Goal: Task Accomplishment & Management: Manage account settings

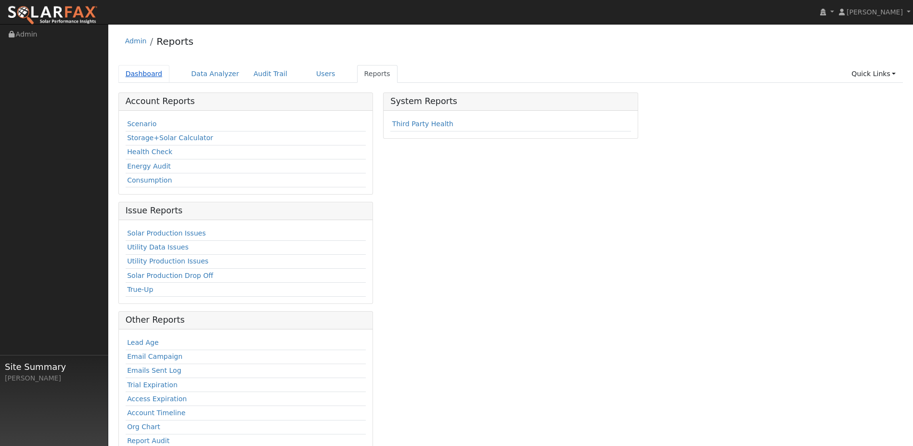
click at [153, 80] on link "Dashboard" at bounding box center [144, 74] width 52 height 18
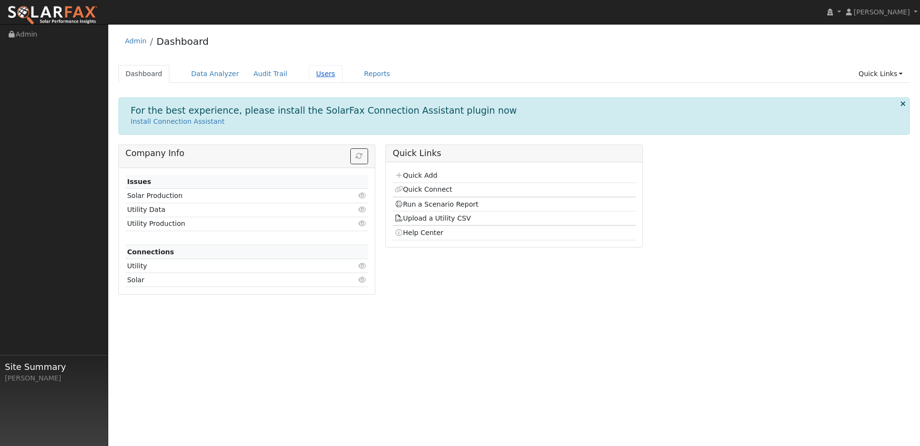
click at [343, 83] on link "Users" at bounding box center [326, 74] width 34 height 18
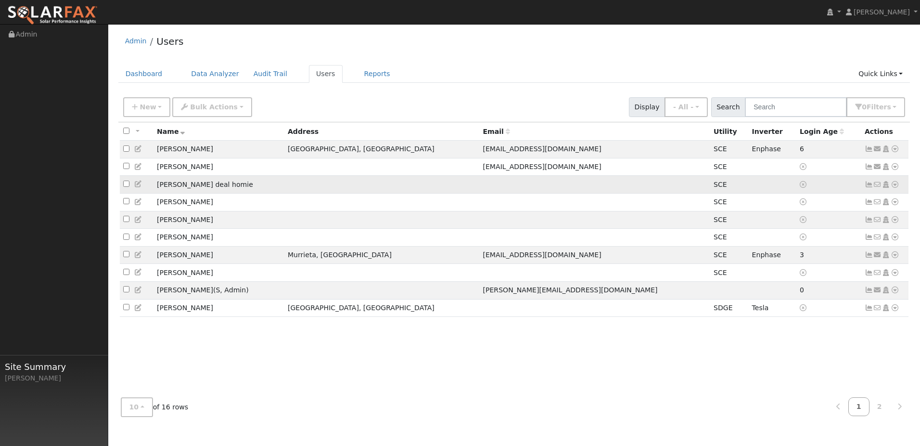
click at [217, 193] on td "Joes deal homie" at bounding box center [219, 185] width 131 height 18
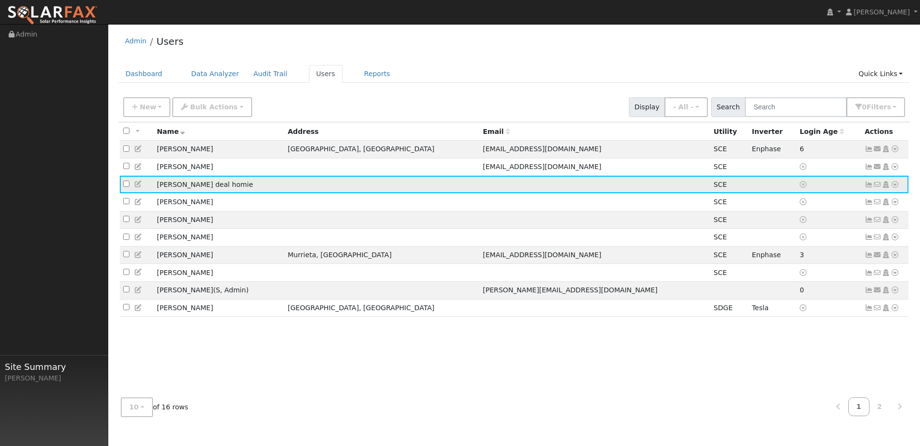
click at [248, 193] on td "Joes deal homie" at bounding box center [219, 185] width 131 height 18
click at [248, 193] on td "[PERSON_NAME] deal homie" at bounding box center [219, 185] width 131 height 18
click at [207, 193] on td "Joes deal homie" at bounding box center [219, 185] width 131 height 18
drag, startPoint x: 200, startPoint y: 216, endPoint x: 189, endPoint y: 216, distance: 10.6
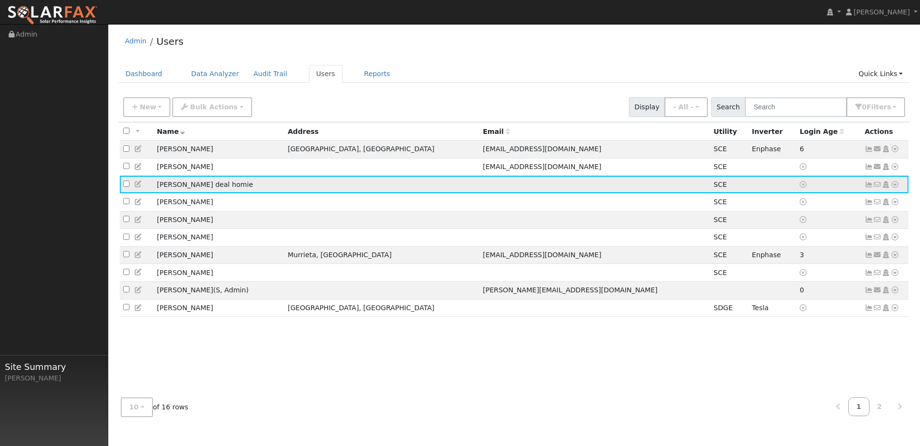
click at [199, 193] on td "Joes deal homie" at bounding box center [219, 185] width 131 height 18
drag, startPoint x: 140, startPoint y: 211, endPoint x: 918, endPoint y: 208, distance: 778.8
click at [862, 193] on tr "Joes deal homie SCE No email address Send Email... Copy a Link Reset Password O…" at bounding box center [514, 185] width 789 height 18
click at [865, 188] on icon at bounding box center [869, 184] width 9 height 7
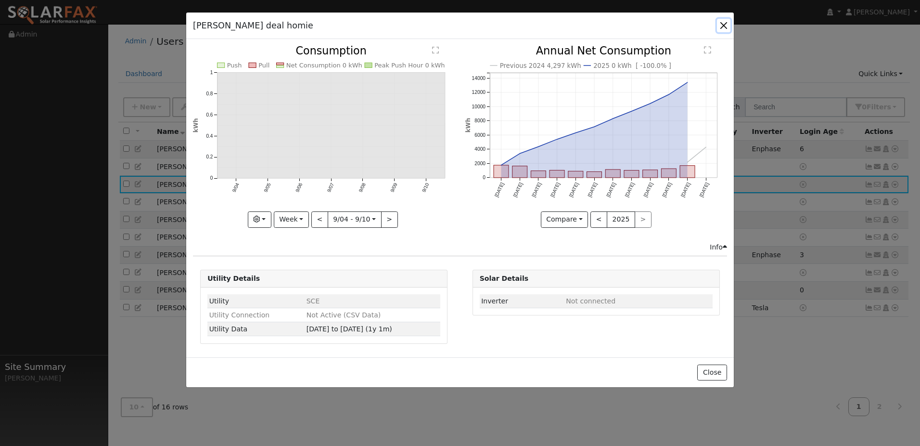
click at [722, 28] on button "button" at bounding box center [723, 25] width 13 height 13
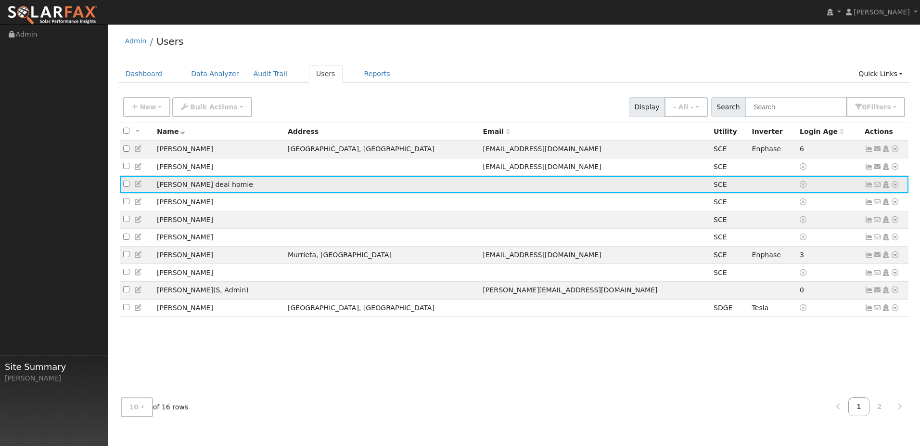
click at [892, 188] on icon at bounding box center [895, 184] width 9 height 7
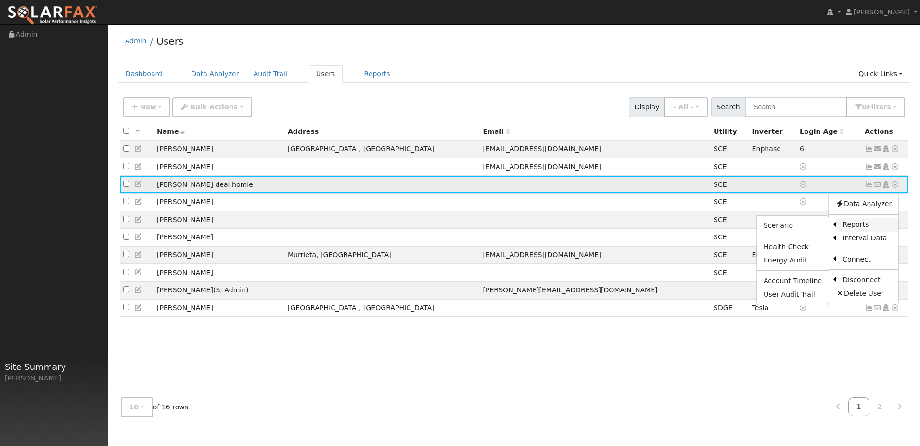
click at [853, 232] on link "Reports" at bounding box center [867, 224] width 63 height 13
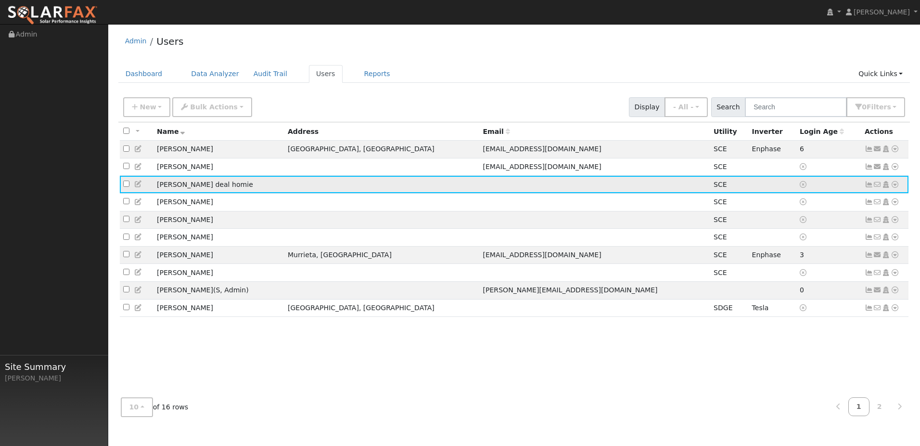
click at [891, 188] on icon at bounding box center [895, 184] width 9 height 7
click at [865, 188] on icon at bounding box center [869, 184] width 9 height 7
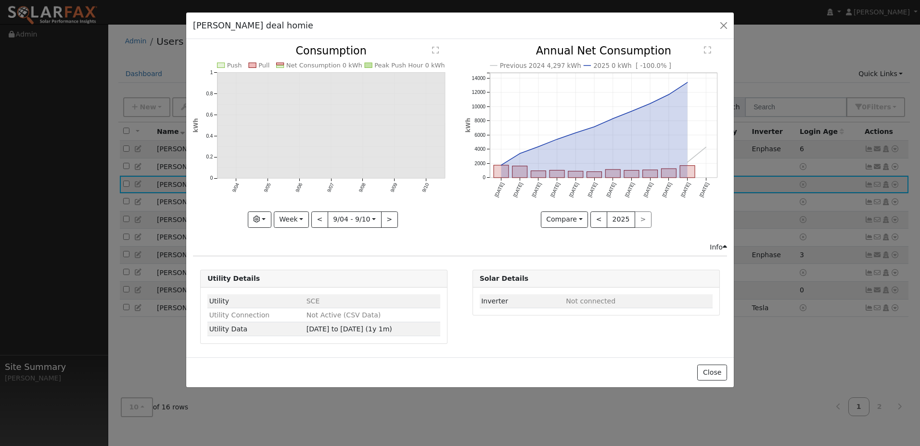
click at [710, 252] on div "Info" at bounding box center [718, 247] width 17 height 10
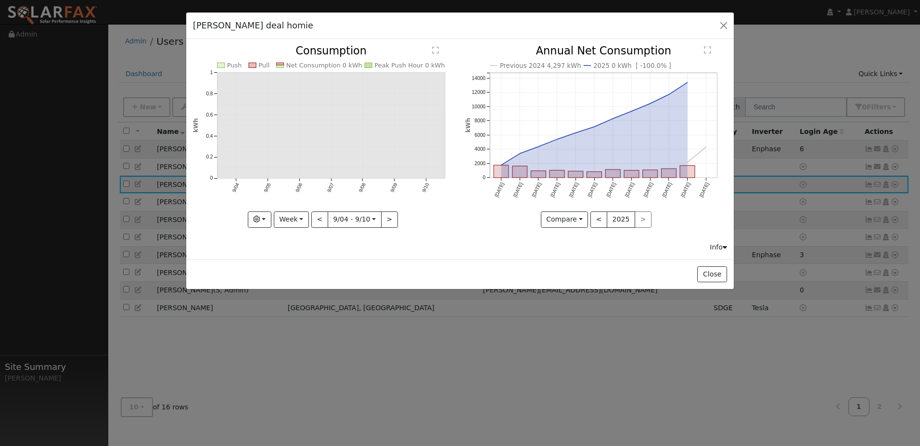
click at [710, 252] on div "Info" at bounding box center [718, 247] width 17 height 10
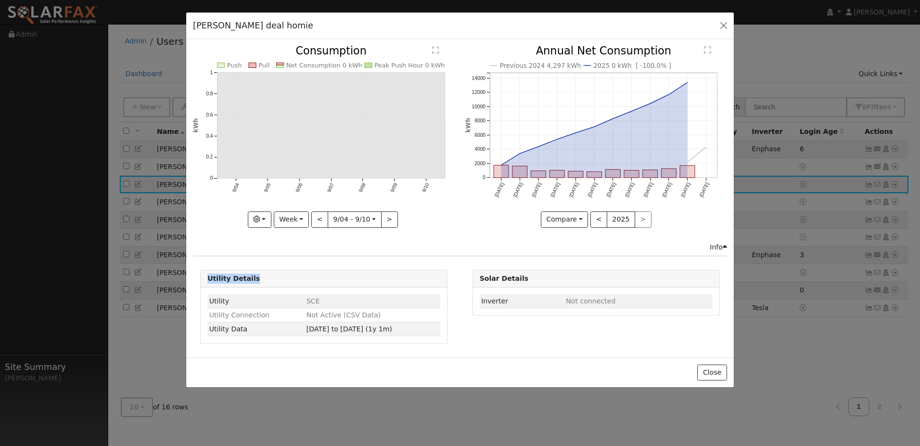
drag, startPoint x: 309, startPoint y: 286, endPoint x: 331, endPoint y: 278, distance: 22.9
click at [312, 284] on div "Utility Details Utility SCE Utility Connection Not Active (CSV Data) Utility Da…" at bounding box center [323, 307] width 247 height 74
click at [393, 263] on div "Issue History Date By Flag Comment Type No Issue History Push Pull Net Consumpt…" at bounding box center [460, 198] width 548 height 318
click at [573, 226] on button "Compare" at bounding box center [565, 219] width 48 height 16
click at [668, 252] on div "Info" at bounding box center [460, 247] width 544 height 10
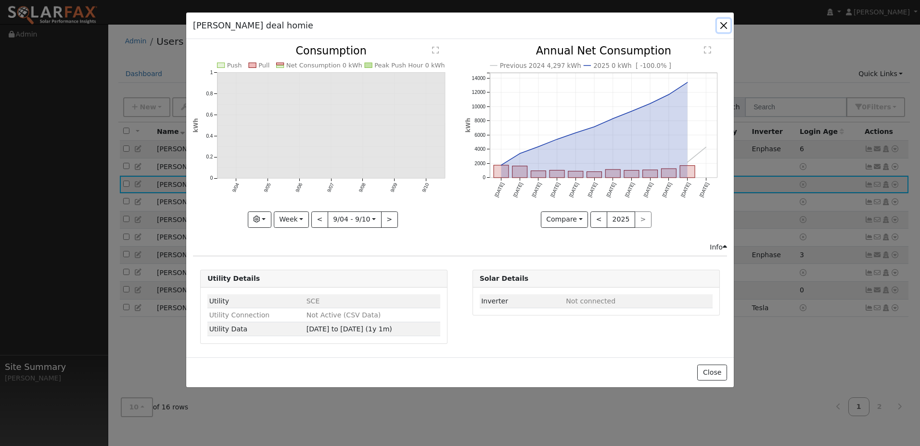
click at [721, 31] on button "button" at bounding box center [723, 25] width 13 height 13
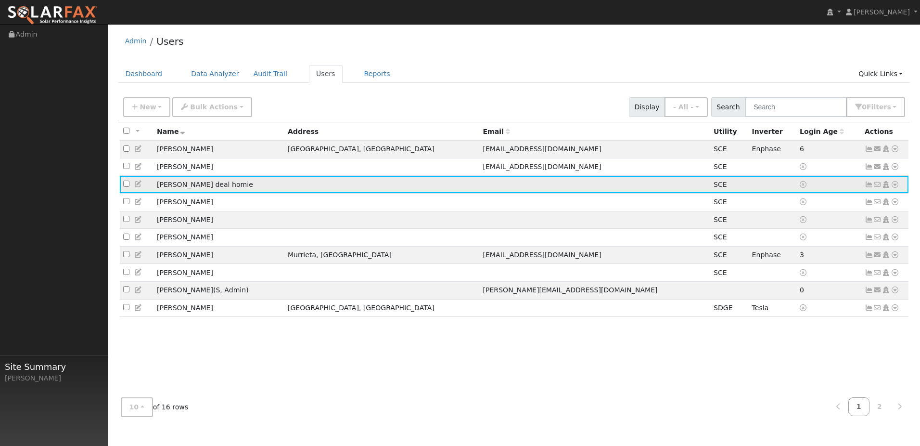
click at [749, 193] on td at bounding box center [773, 185] width 48 height 18
click at [609, 193] on td at bounding box center [594, 185] width 231 height 18
click at [193, 193] on td "Joes deal homie" at bounding box center [219, 185] width 131 height 18
click at [865, 188] on icon at bounding box center [869, 184] width 9 height 7
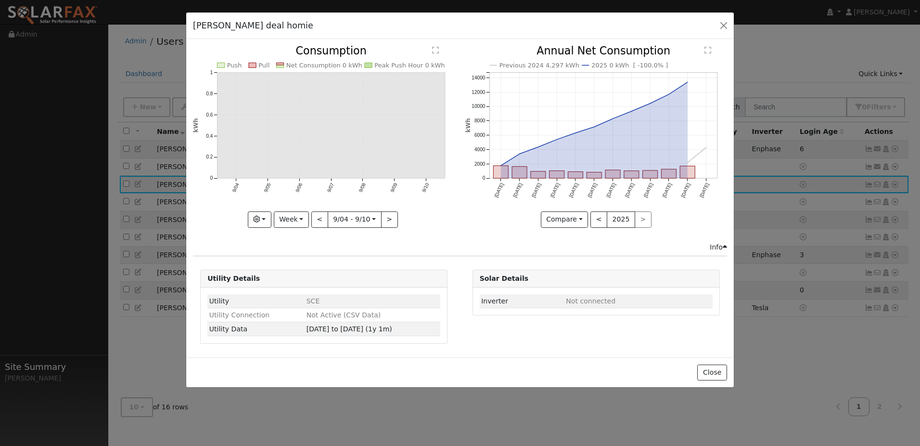
click at [649, 228] on div "< 2025 >" at bounding box center [621, 219] width 61 height 16
click at [591, 228] on button "<" at bounding box center [599, 219] width 17 height 16
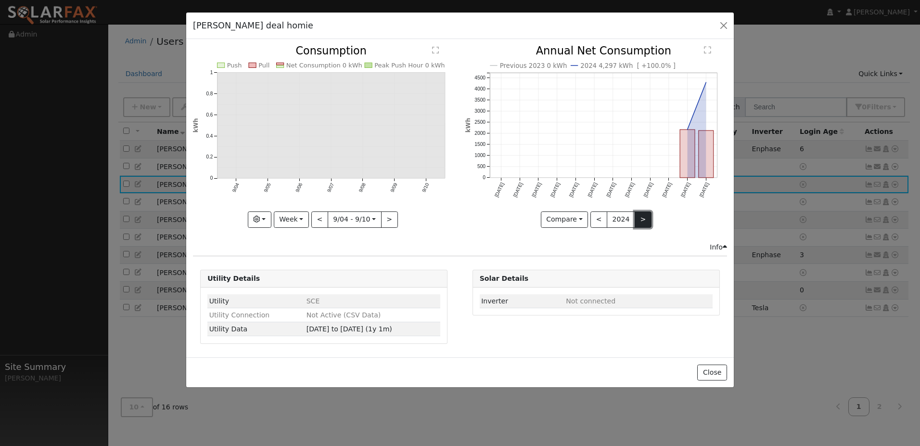
click at [644, 228] on button ">" at bounding box center [643, 219] width 17 height 16
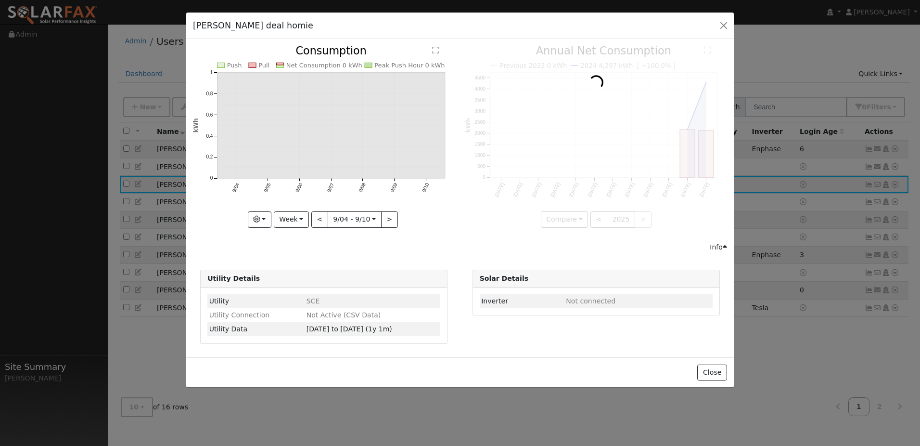
click at [644, 227] on div at bounding box center [596, 136] width 262 height 181
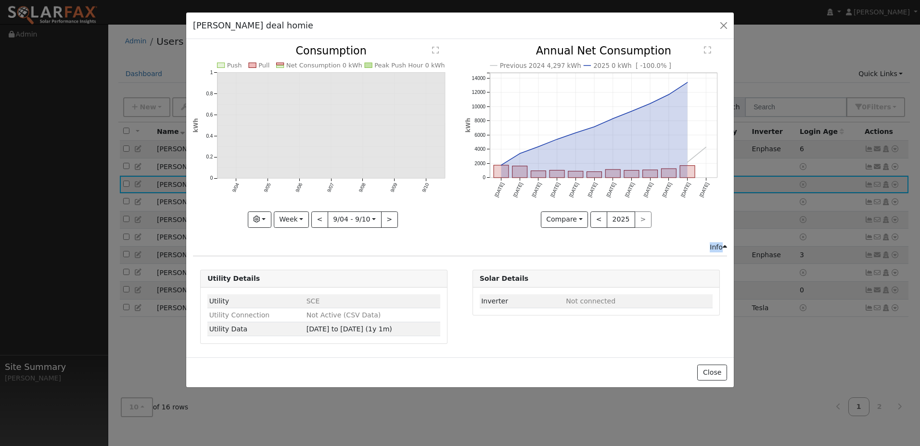
click at [644, 228] on div "< 2025 >" at bounding box center [621, 219] width 61 height 16
click at [300, 228] on button "Week" at bounding box center [291, 219] width 35 height 16
click at [309, 290] on link "Year" at bounding box center [307, 283] width 67 height 13
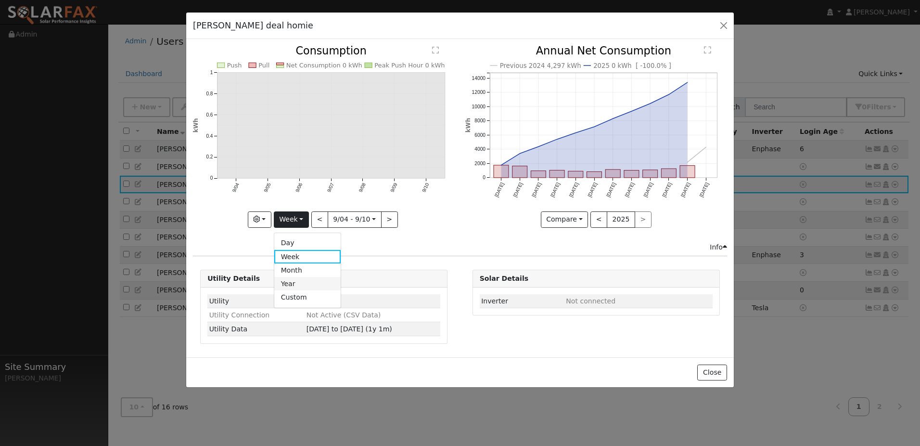
type input "2024-09-01"
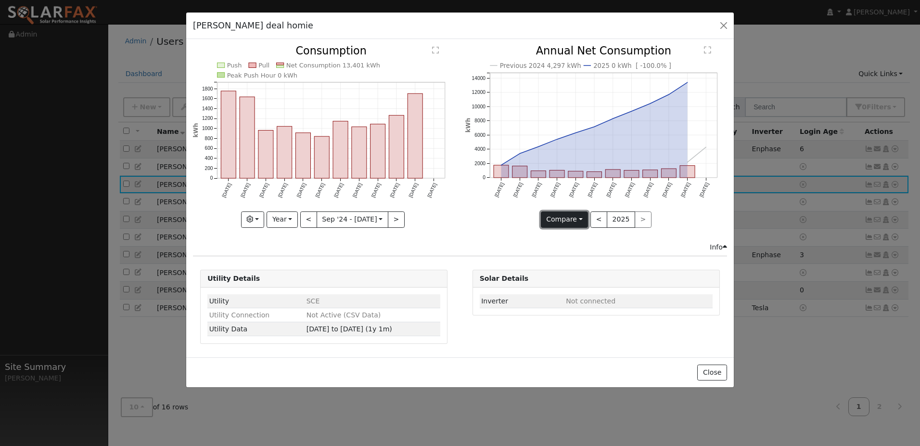
click at [578, 228] on button "Compare" at bounding box center [565, 219] width 48 height 16
click at [576, 263] on link "Current Year" at bounding box center [578, 256] width 75 height 13
click at [241, 228] on button "button" at bounding box center [253, 219] width 24 height 16
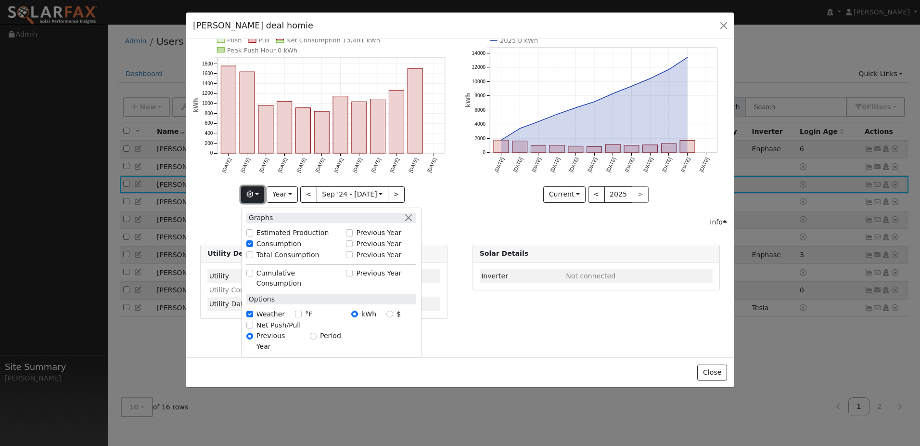
scroll to position [41, 0]
click at [241, 191] on button "button" at bounding box center [253, 194] width 24 height 16
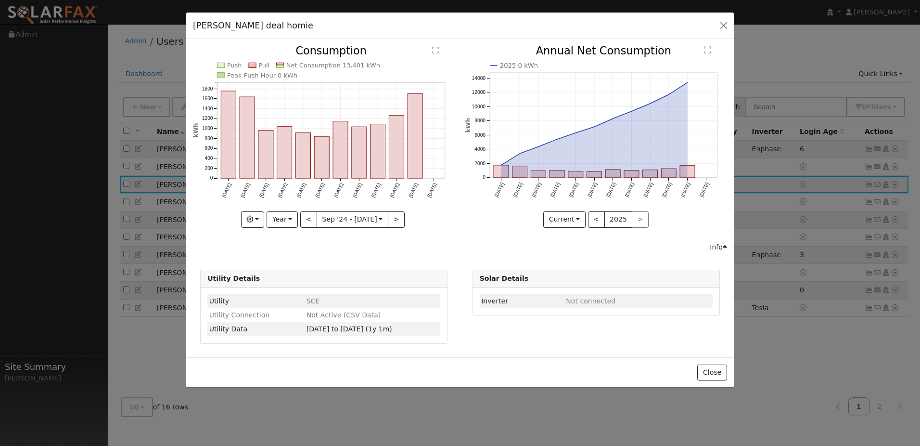
click at [432, 54] on text "" at bounding box center [435, 50] width 7 height 8
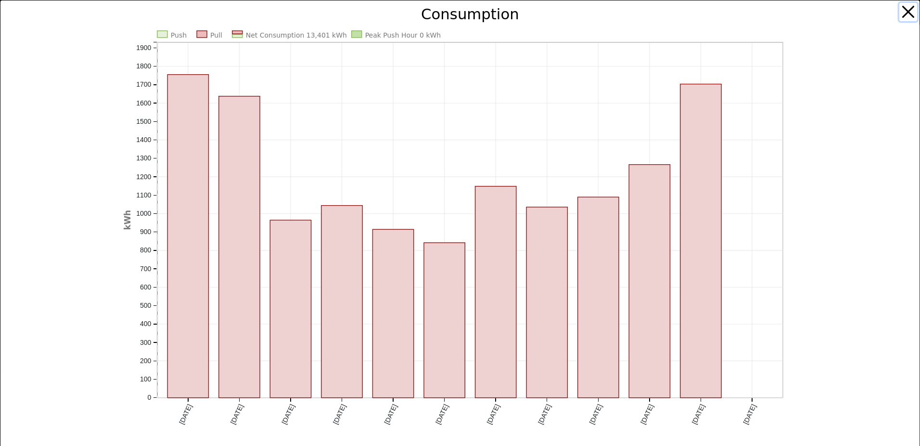
click at [903, 15] on button "button" at bounding box center [909, 12] width 18 height 18
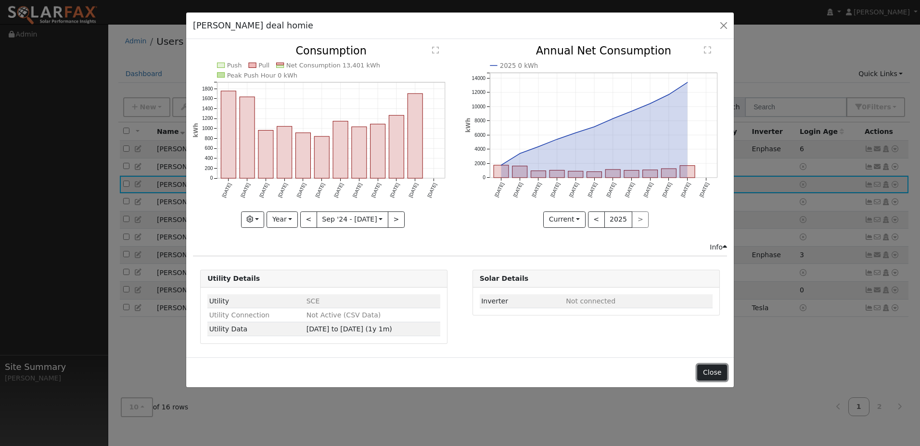
click at [699, 381] on button "Close" at bounding box center [711, 372] width 29 height 16
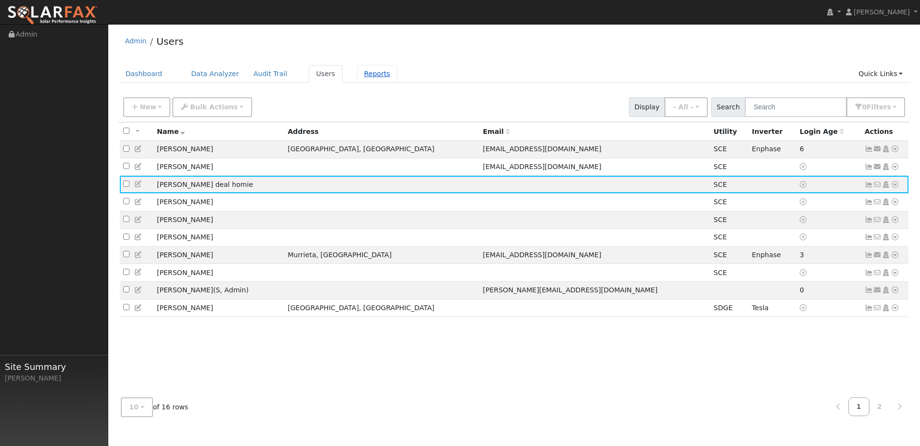
click at [397, 79] on link "Reports" at bounding box center [377, 74] width 40 height 18
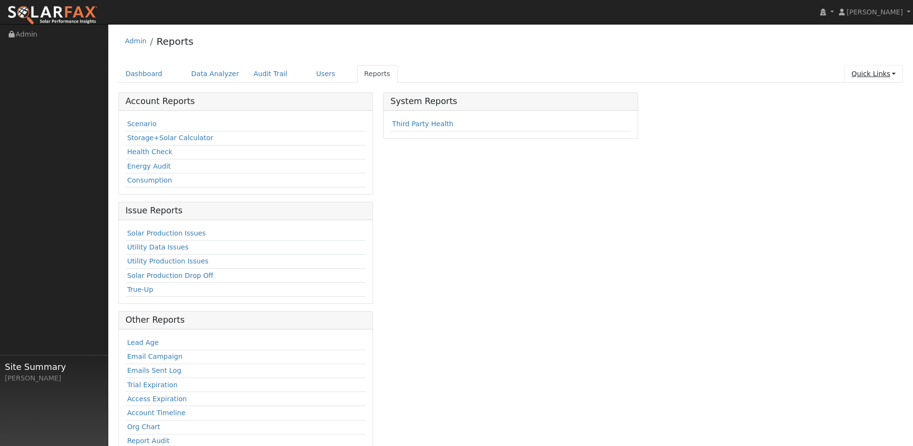
click at [872, 76] on link "Quick Links" at bounding box center [873, 74] width 59 height 18
click at [154, 184] on link "Consumption" at bounding box center [149, 180] width 45 height 8
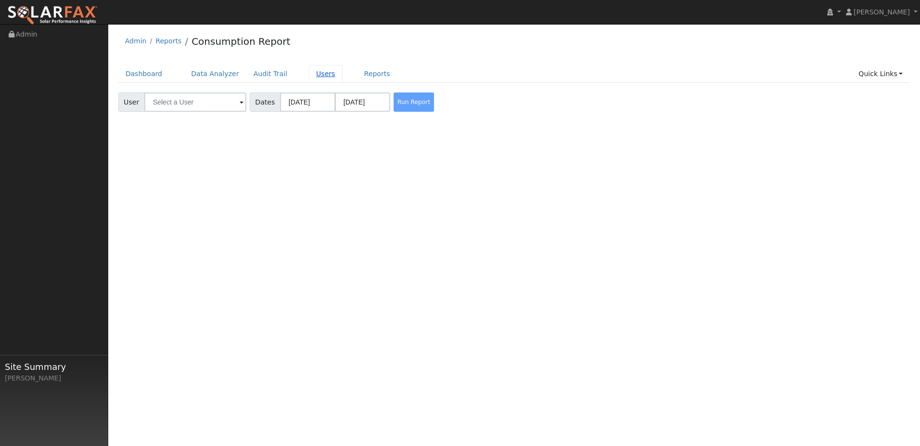
click at [343, 82] on link "Users" at bounding box center [326, 74] width 34 height 18
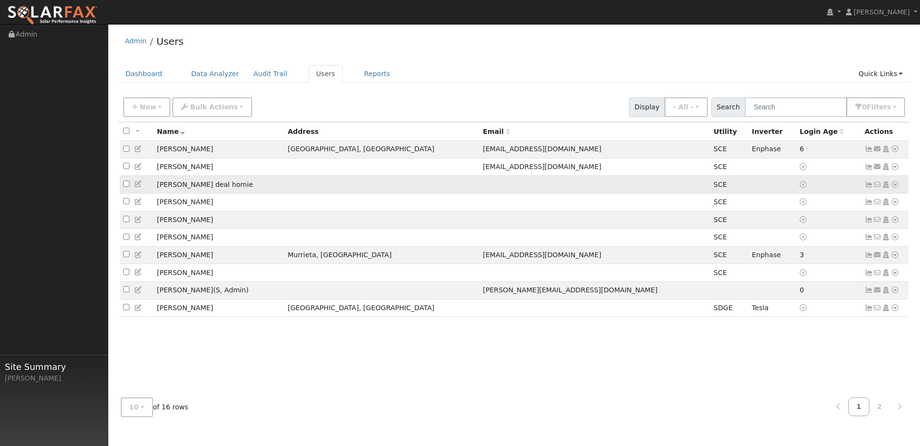
click at [215, 193] on td "[PERSON_NAME] deal homie" at bounding box center [219, 185] width 131 height 18
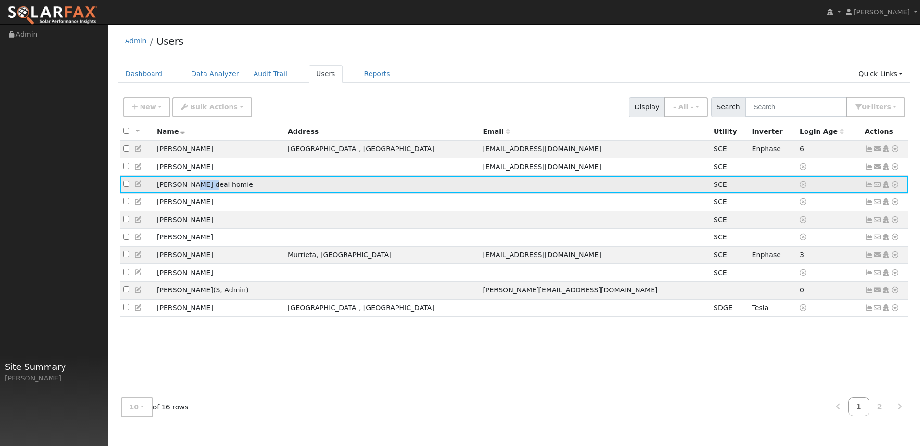
click at [215, 193] on td "Joes deal homie" at bounding box center [219, 185] width 131 height 18
click at [284, 193] on td "Joes deal homie" at bounding box center [219, 185] width 131 height 18
click at [891, 188] on icon at bounding box center [895, 184] width 9 height 7
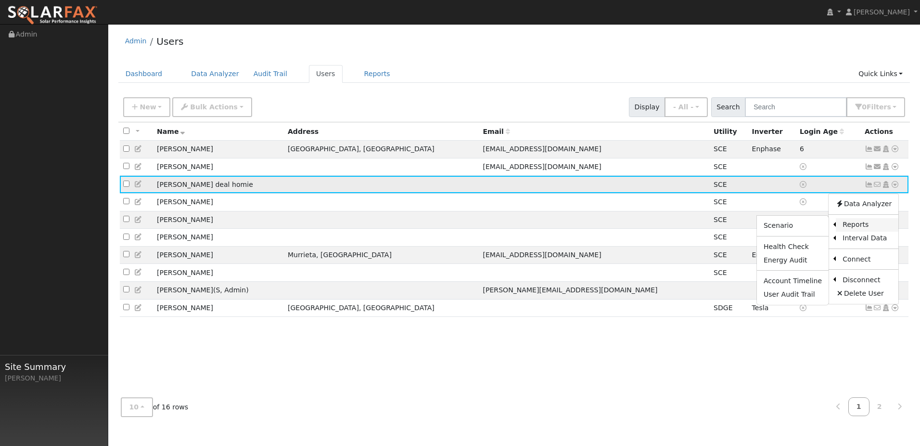
click at [863, 232] on link "Reports" at bounding box center [867, 224] width 63 height 13
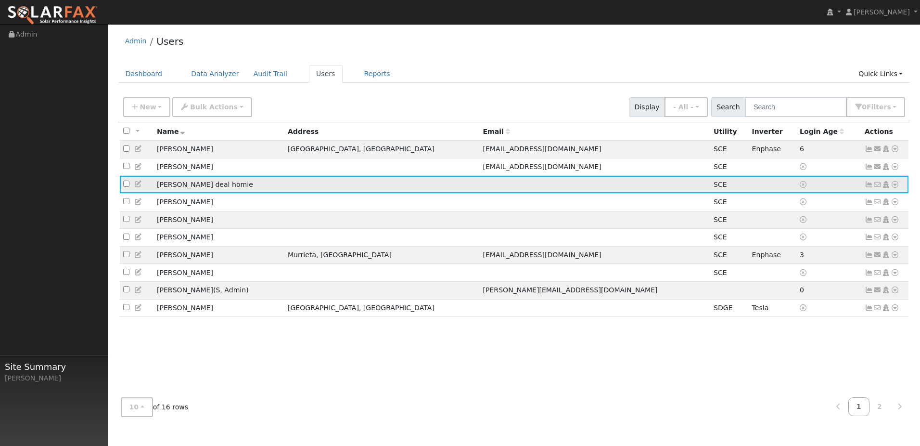
click at [891, 188] on icon at bounding box center [895, 184] width 9 height 7
click at [771, 267] on link "Solar" at bounding box center [795, 259] width 67 height 13
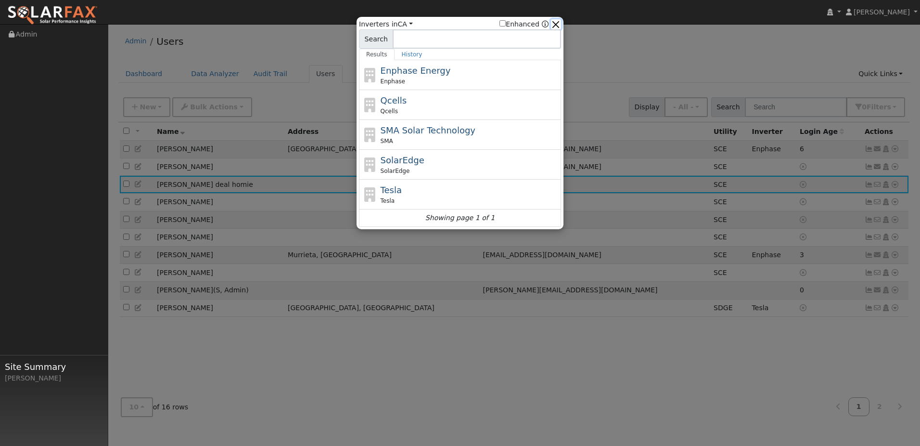
click at [561, 26] on button "button" at bounding box center [556, 24] width 10 height 10
